Goal: Navigation & Orientation: Find specific page/section

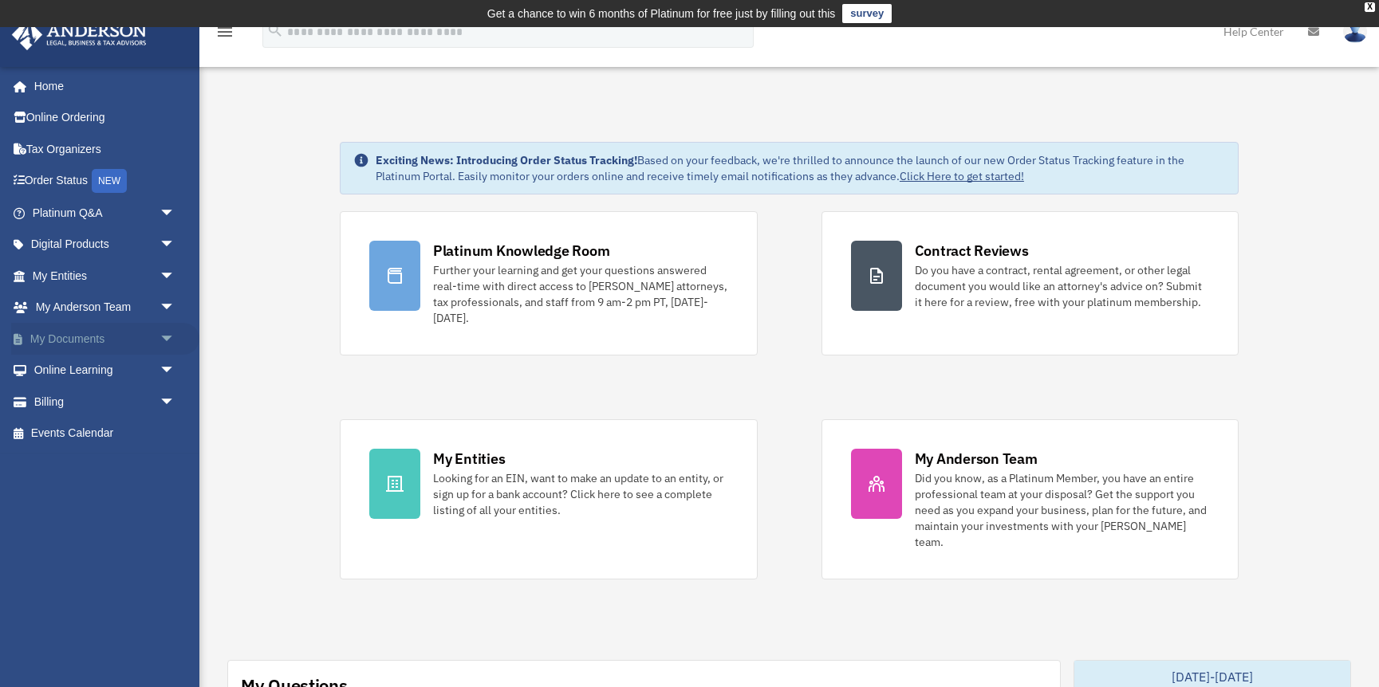
click at [108, 346] on link "My Documents arrow_drop_down" at bounding box center [105, 339] width 188 height 32
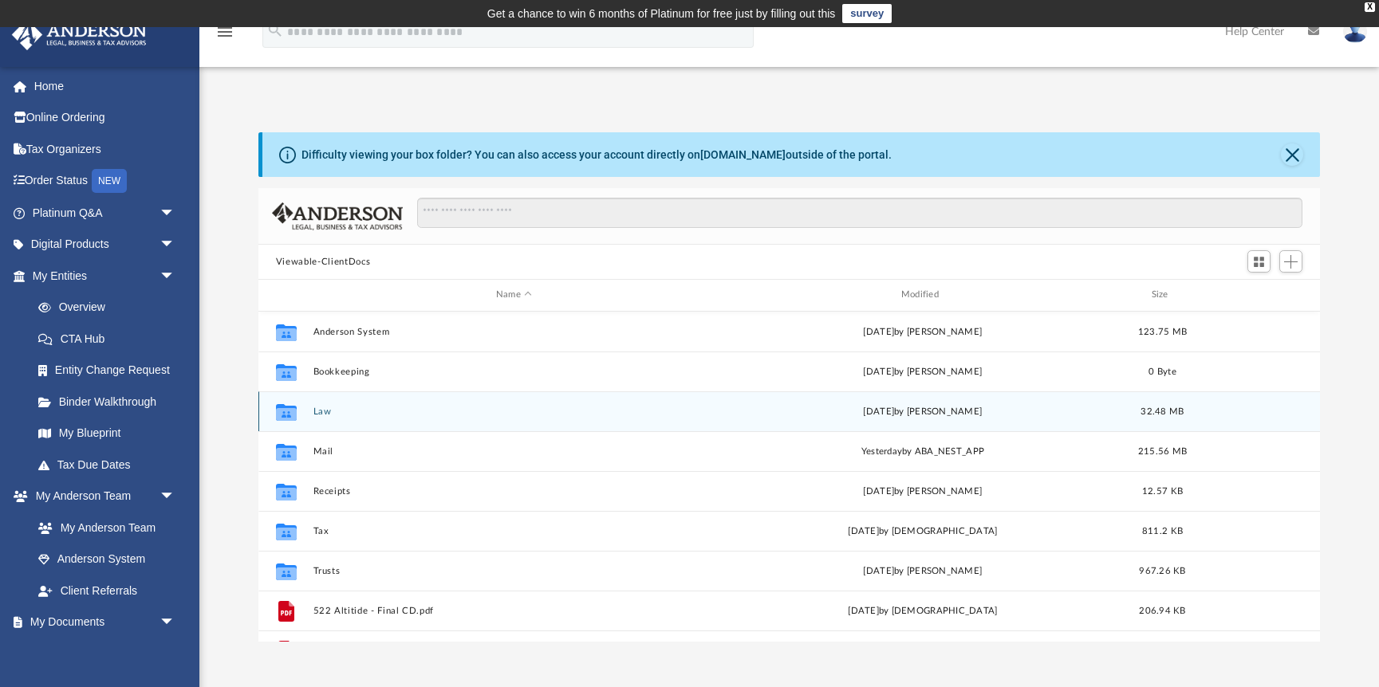
scroll to position [363, 1061]
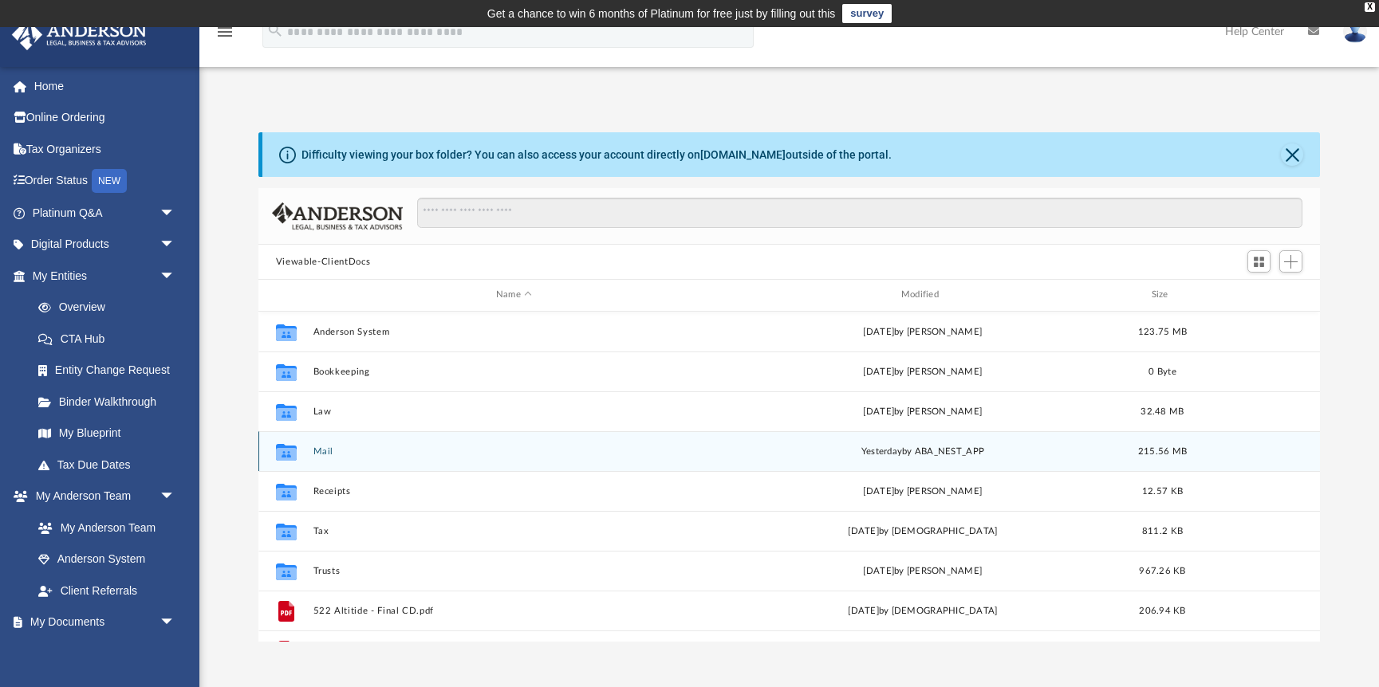
click at [325, 455] on button "Mail" at bounding box center [514, 452] width 402 height 10
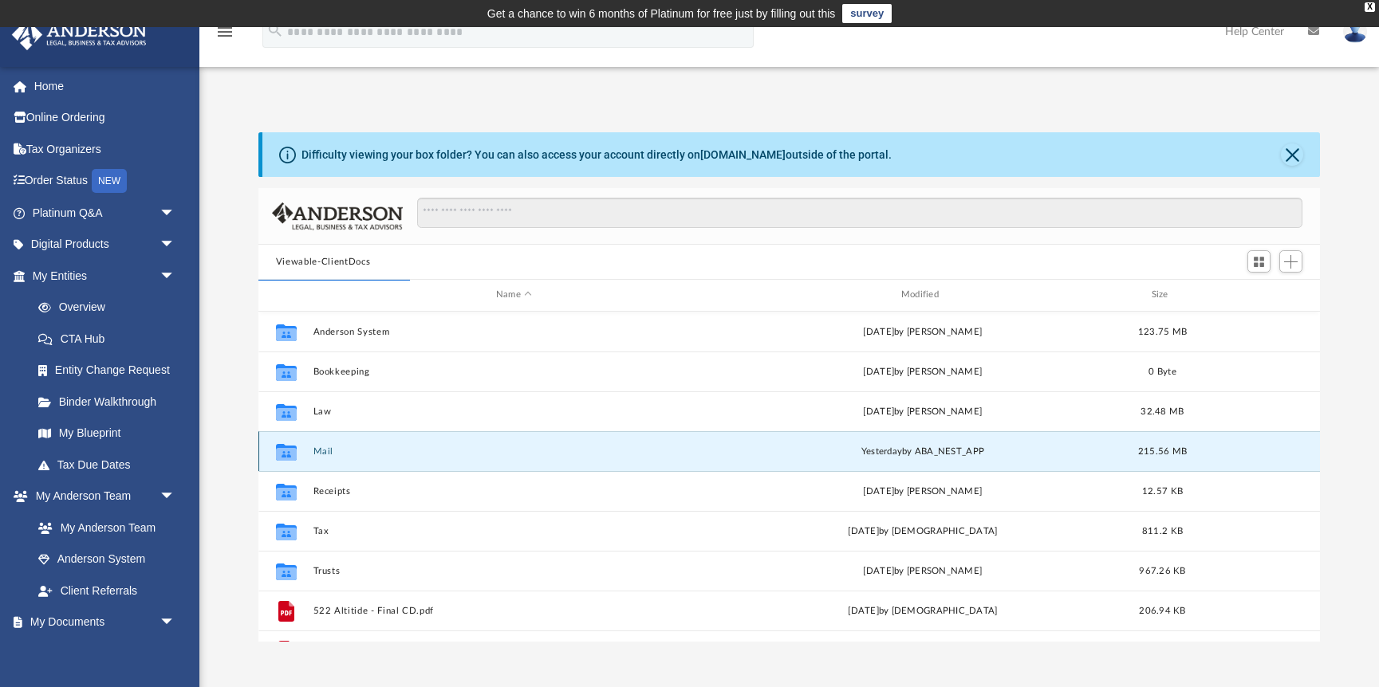
click at [326, 455] on button "Mail" at bounding box center [514, 452] width 402 height 10
click at [384, 453] on button "Mail" at bounding box center [514, 452] width 402 height 10
click at [320, 452] on button "Mail" at bounding box center [514, 452] width 402 height 10
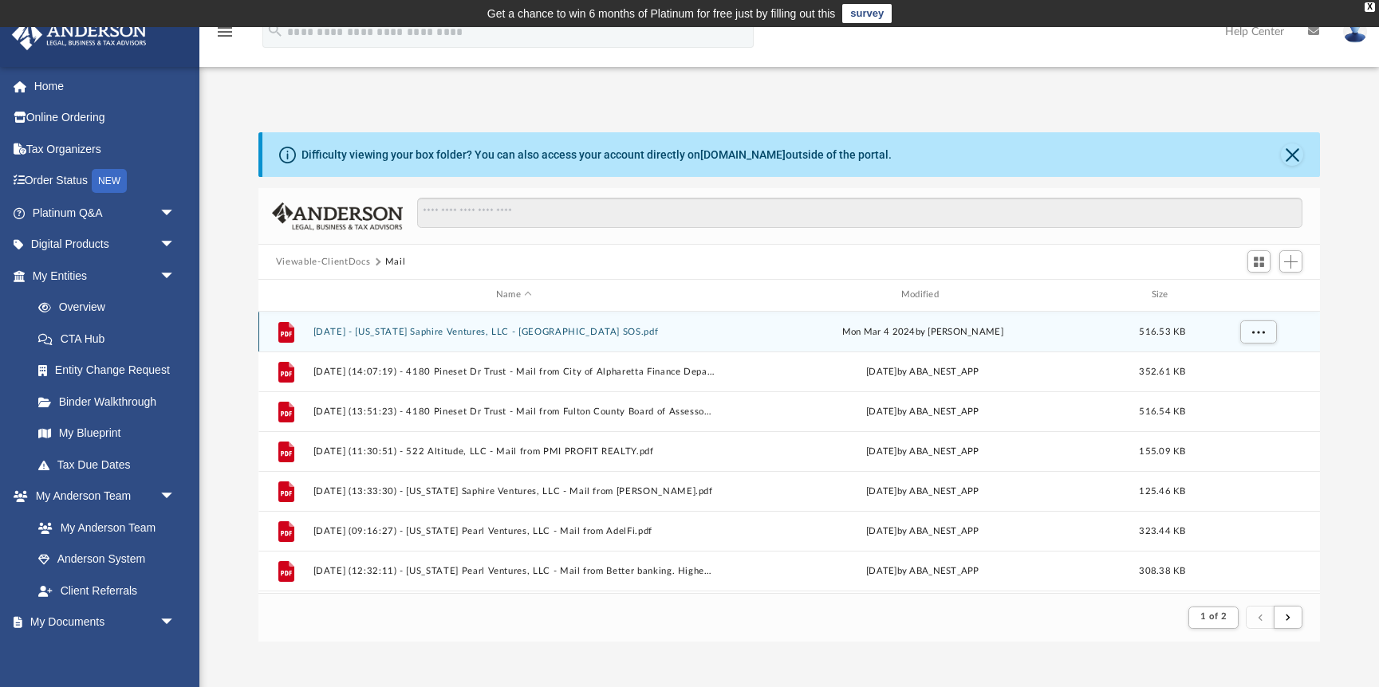
scroll to position [313, 1061]
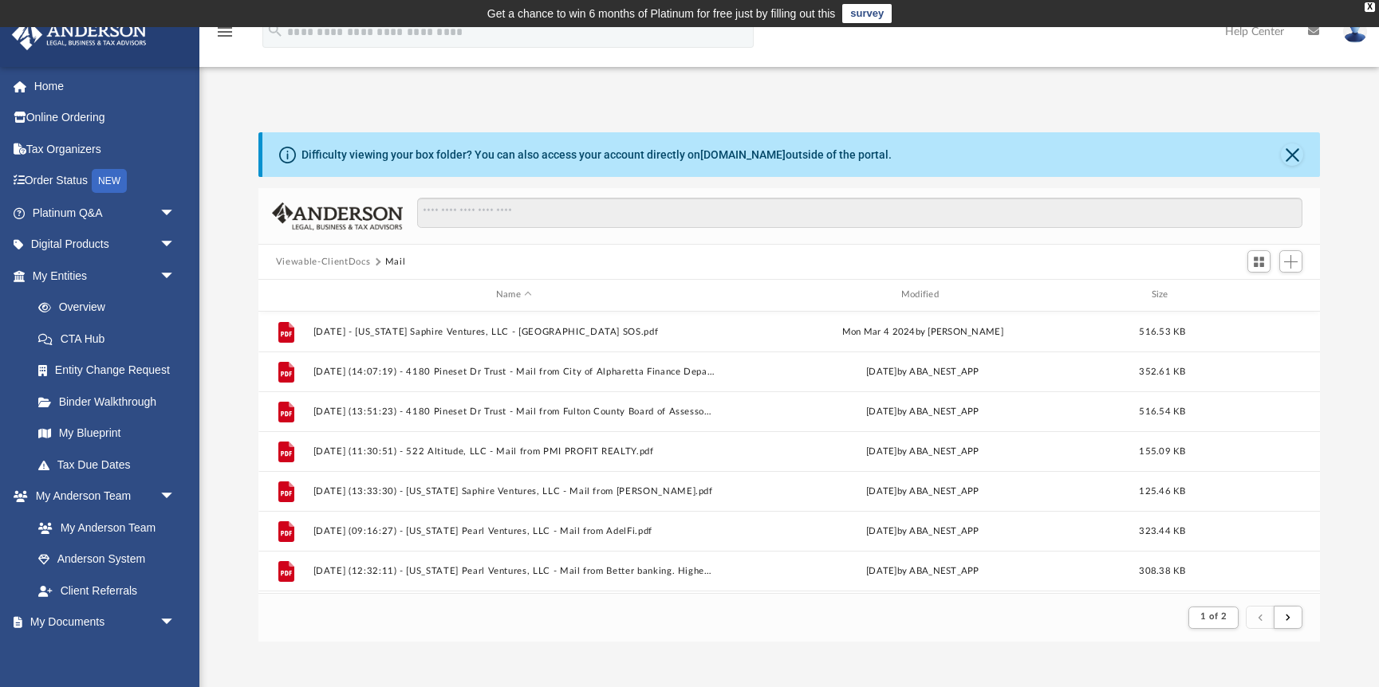
click at [783, 109] on div "Difficulty viewing your box folder? You can also access your account directly o…" at bounding box center [789, 370] width 1180 height 543
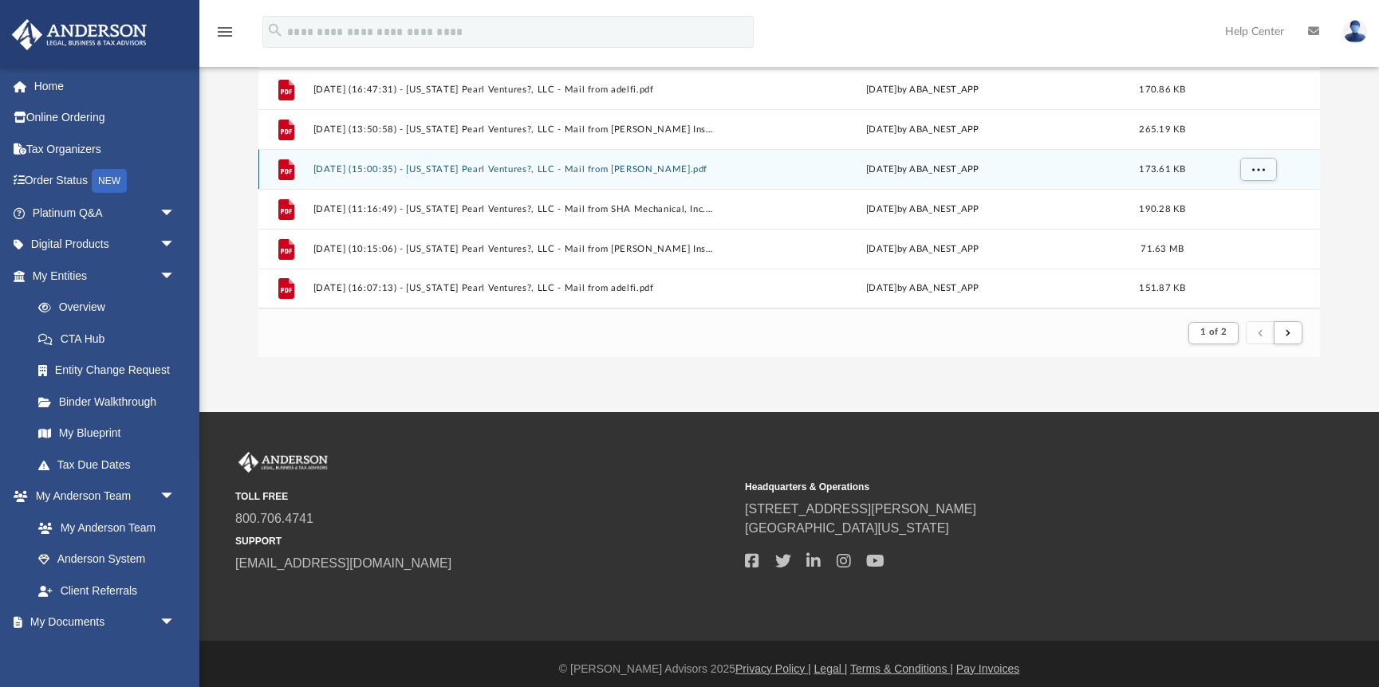
scroll to position [289, 0]
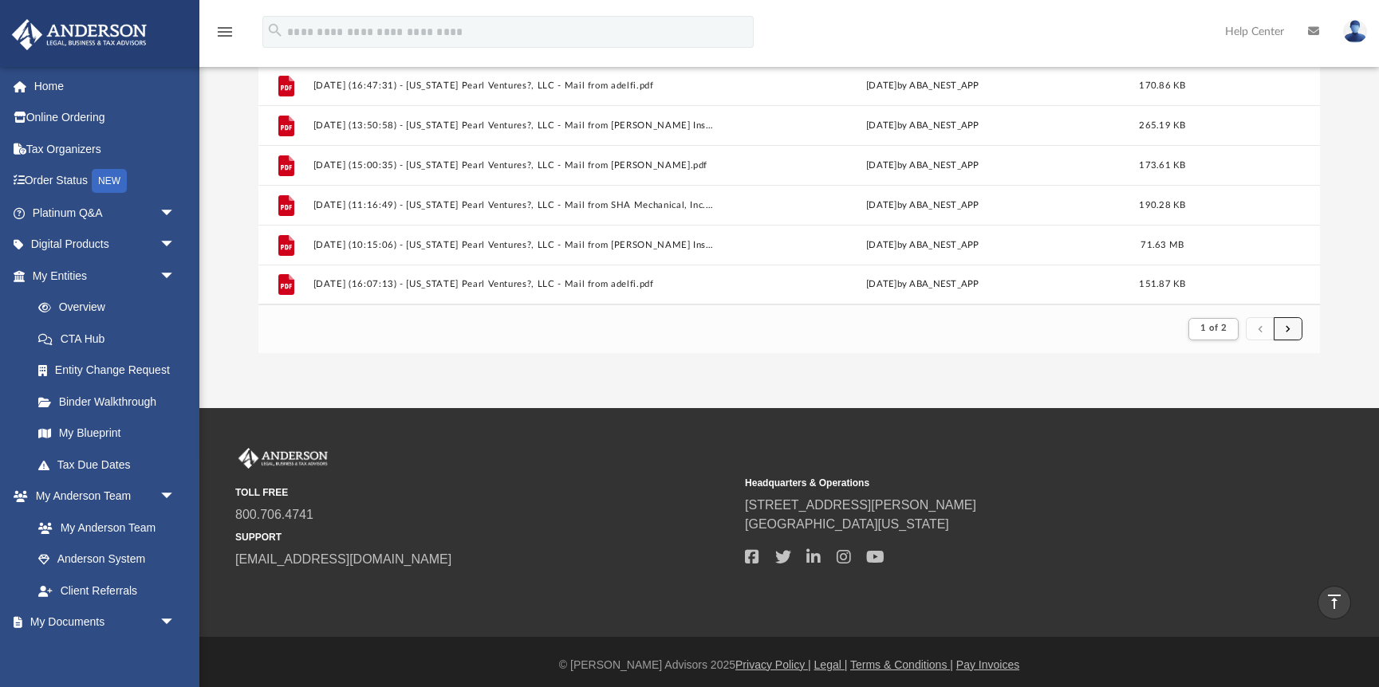
click at [1293, 331] on button "submit" at bounding box center [1288, 328] width 29 height 23
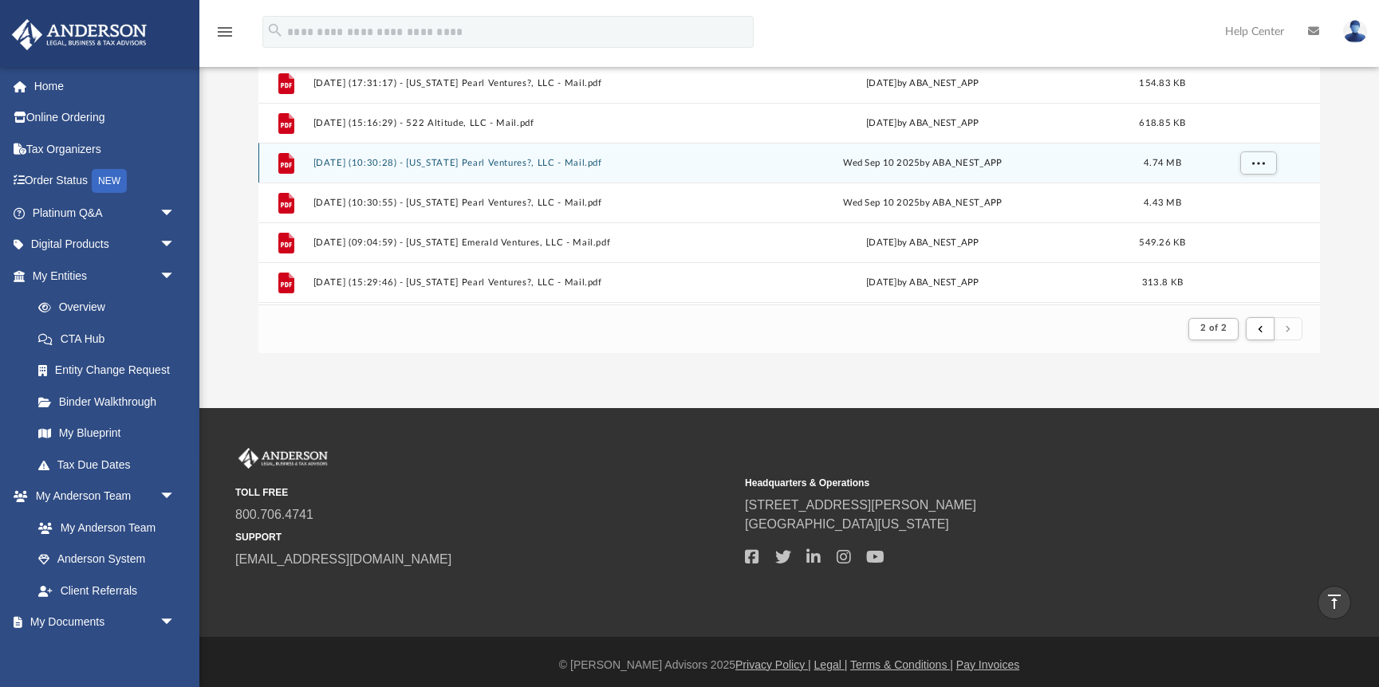
scroll to position [77, 0]
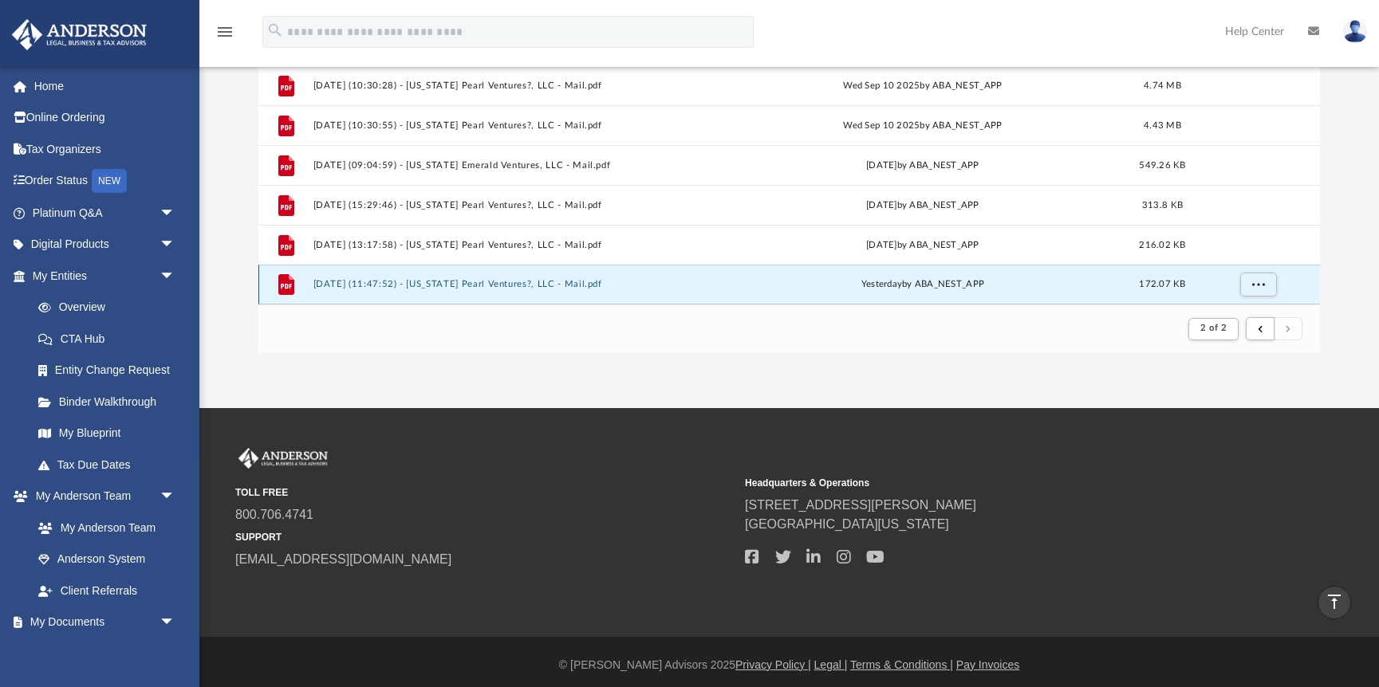
click at [542, 286] on button "2025.09.25 (11:47:52) - North Carolina Pearl Ventures?, LLC - Mail.pdf" at bounding box center [514, 284] width 402 height 10
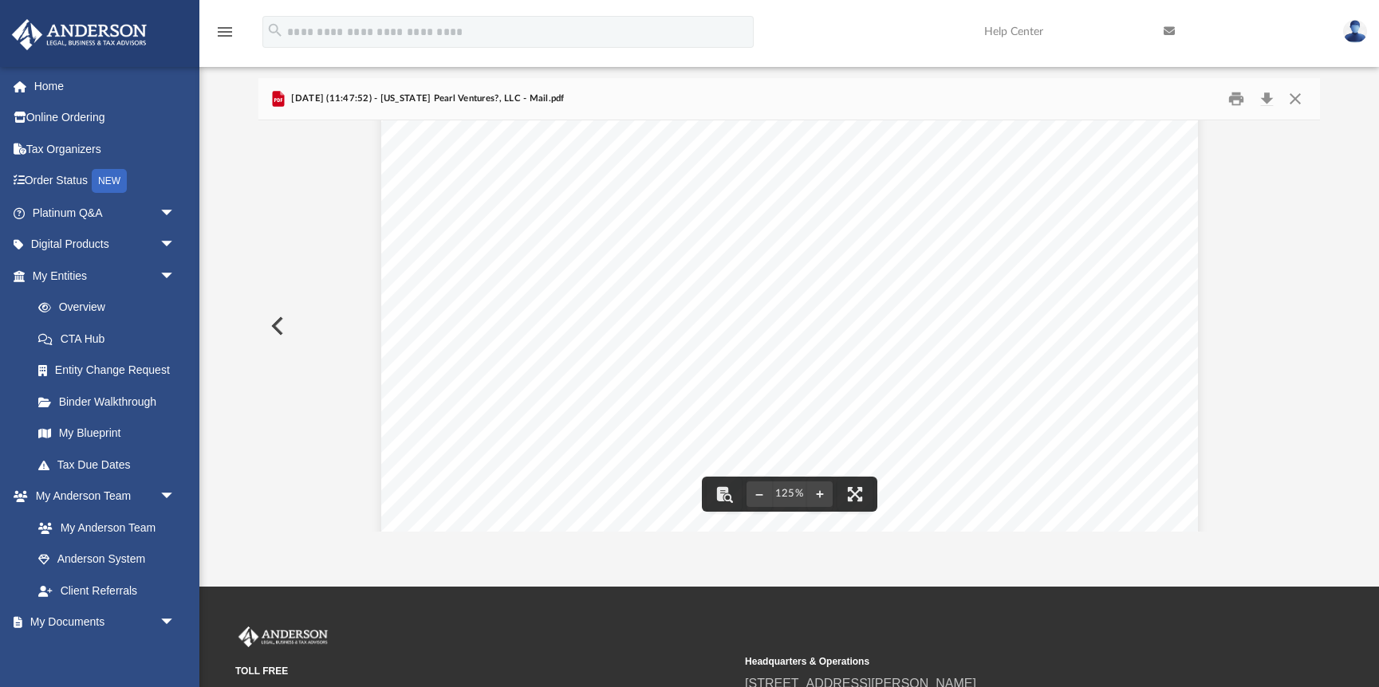
scroll to position [461, 0]
